Goal: Task Accomplishment & Management: Manage account settings

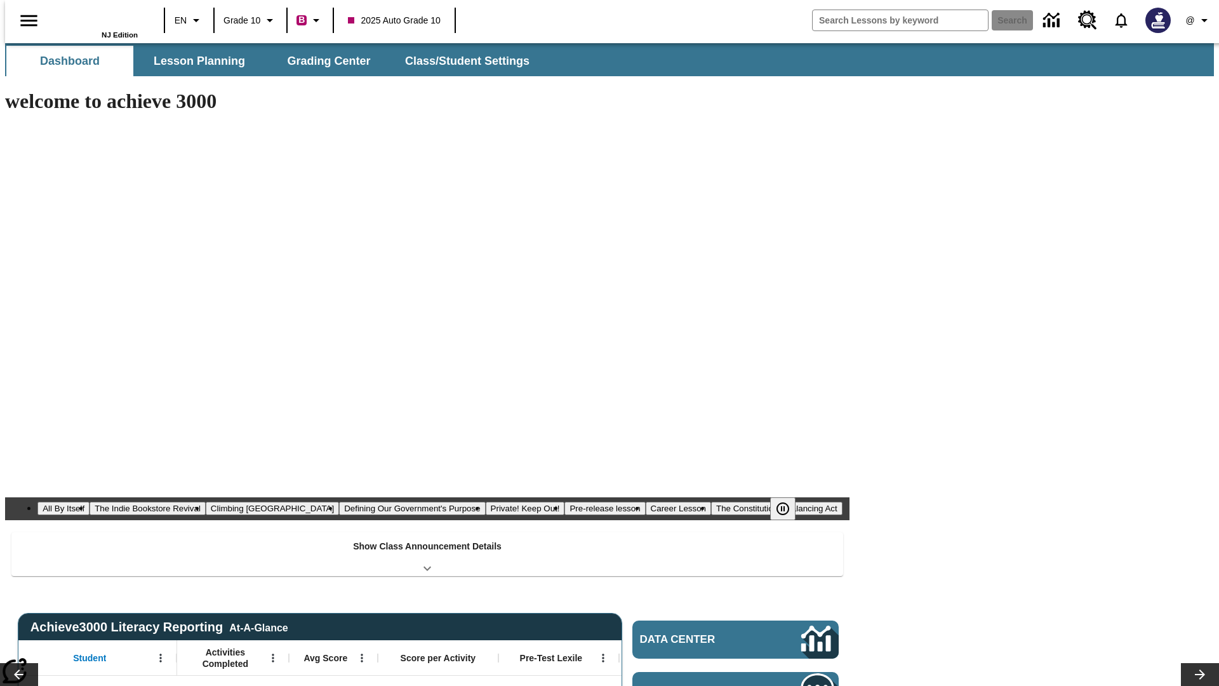
type input "-1"
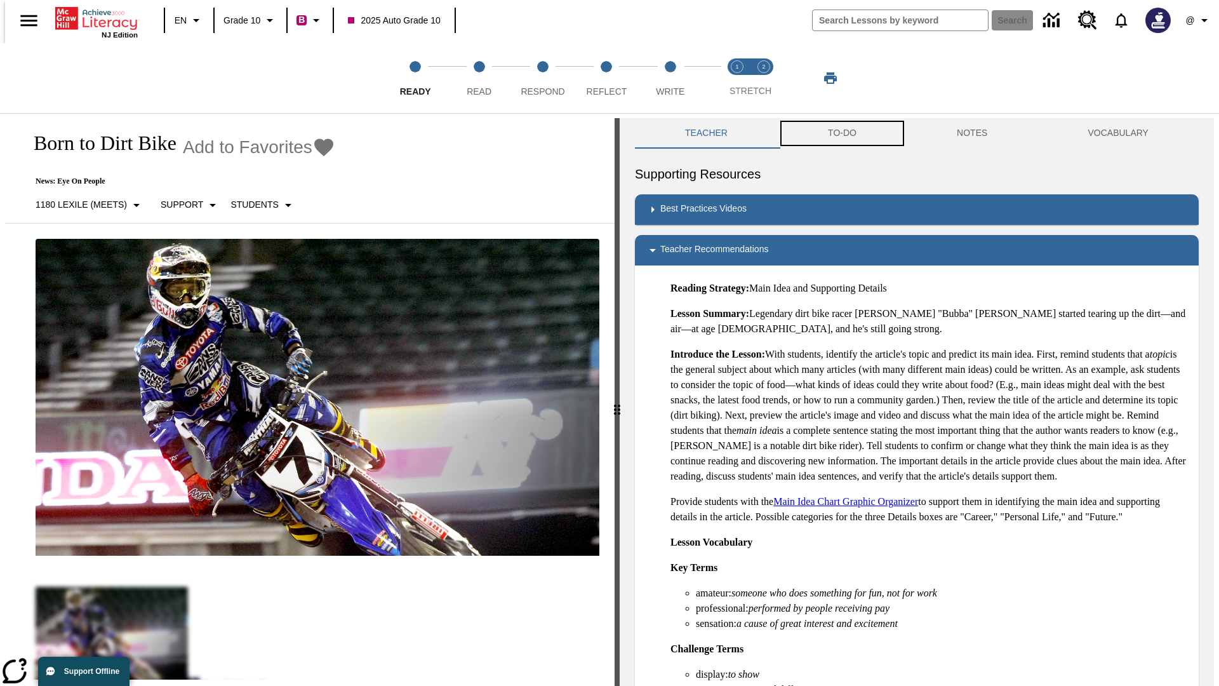
click at [841, 133] on button "TO-DO" at bounding box center [842, 133] width 129 height 30
